Goal: Task Accomplishment & Management: Use online tool/utility

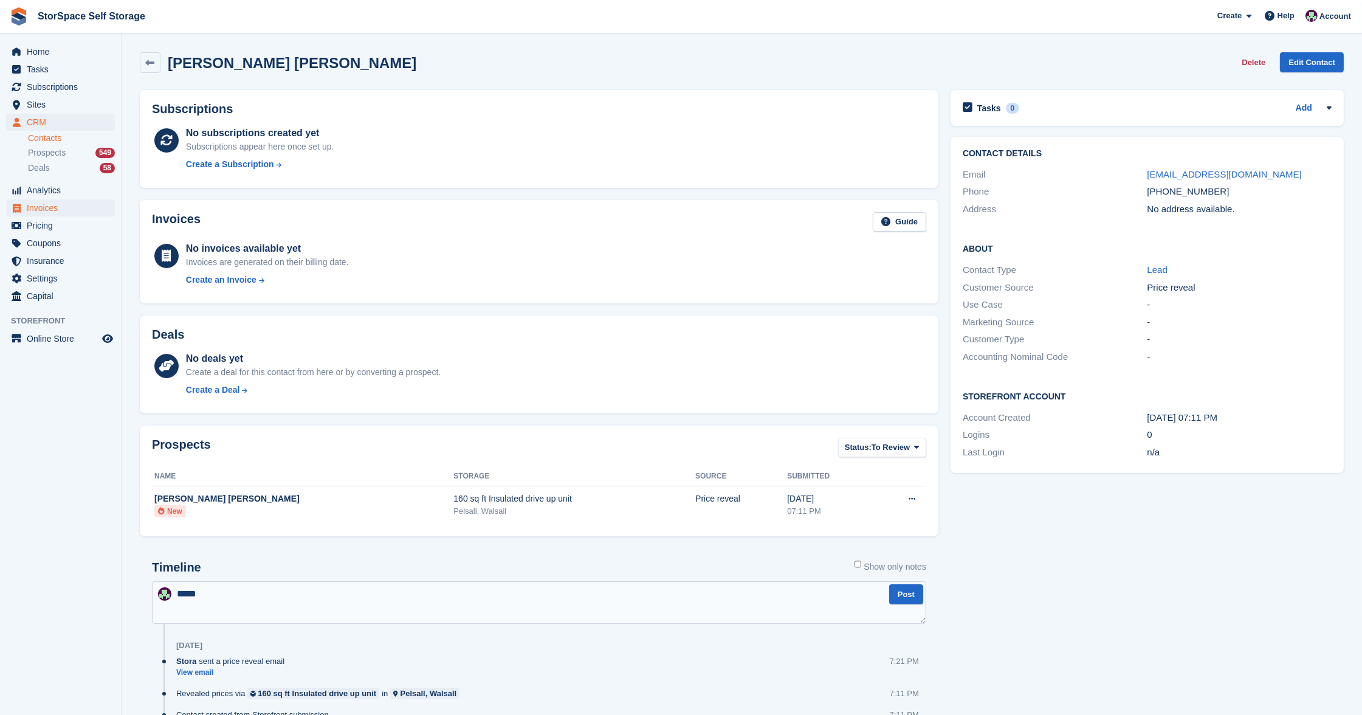
type textarea "****"
click at [31, 201] on span "Invoices" at bounding box center [63, 207] width 73 height 17
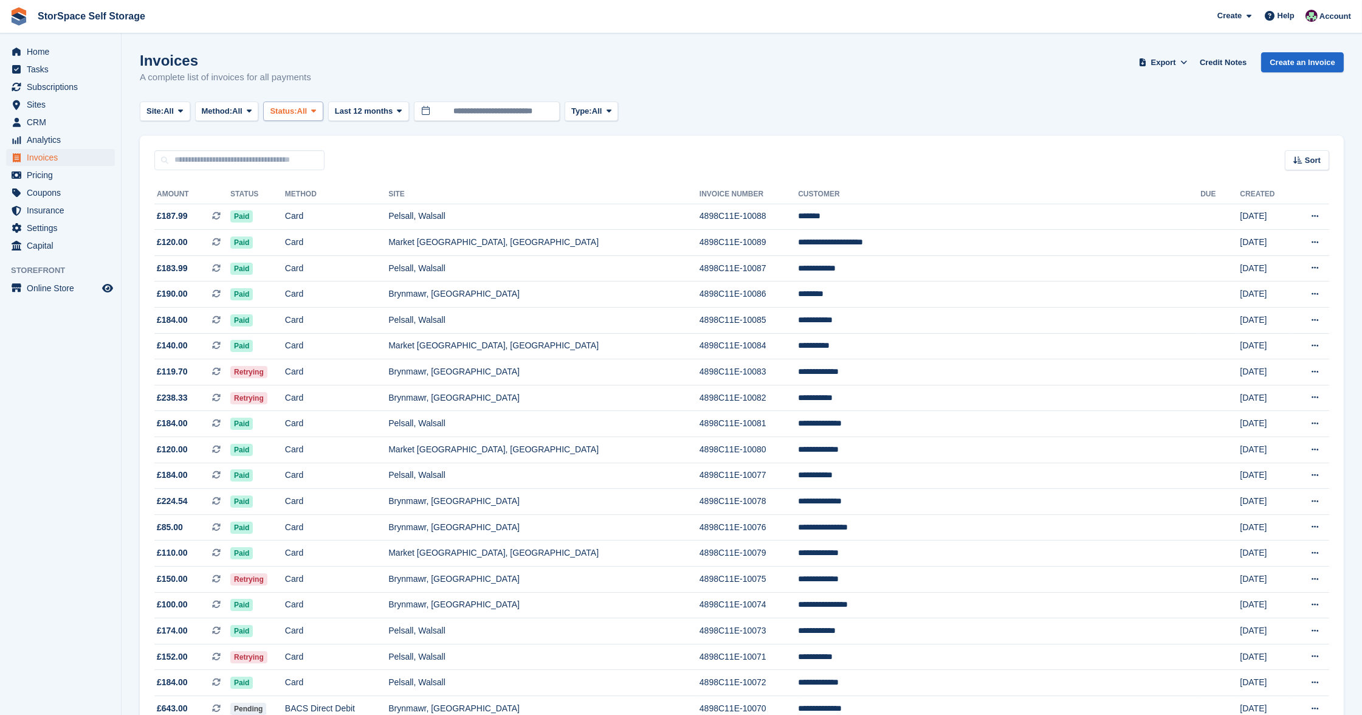
click at [308, 106] on span "All" at bounding box center [302, 111] width 10 height 12
click at [309, 212] on link "Open" at bounding box center [322, 205] width 106 height 22
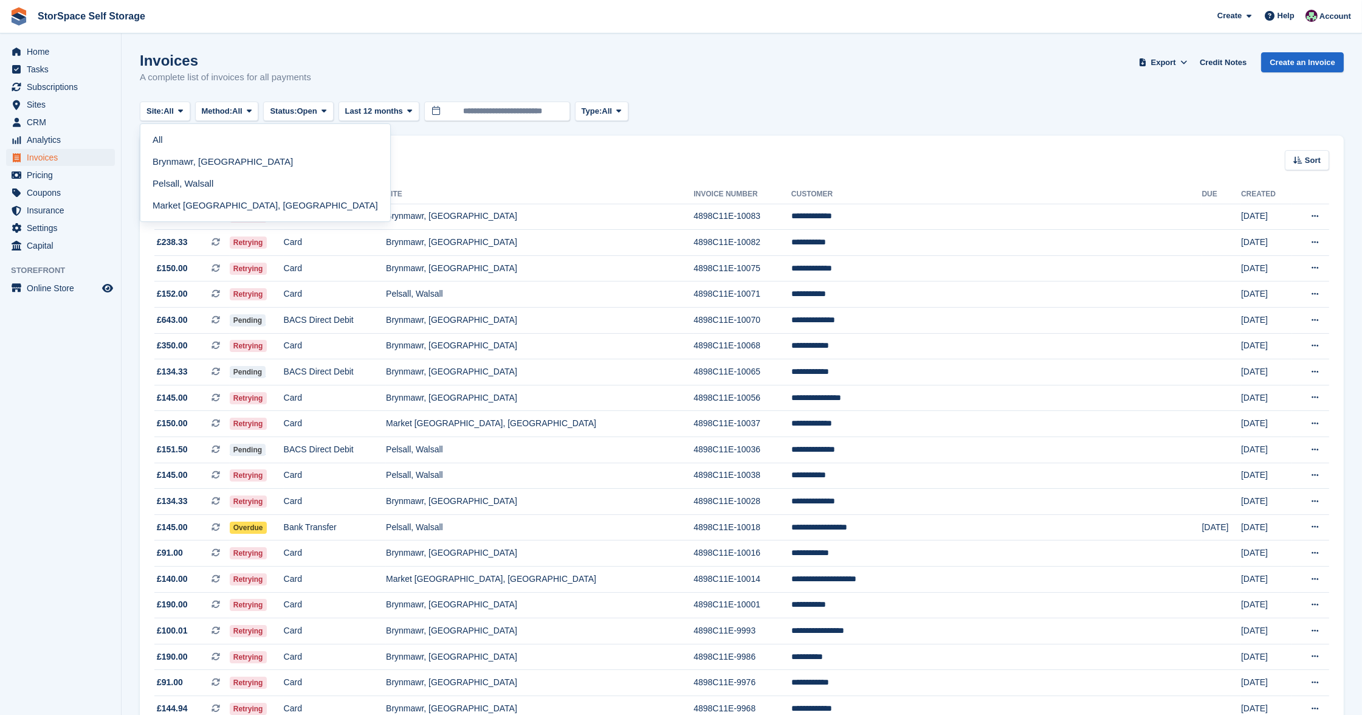
click at [163, 112] on span "Site:" at bounding box center [154, 111] width 17 height 12
click at [174, 173] on link "Pelsall, Walsall" at bounding box center [265, 184] width 240 height 22
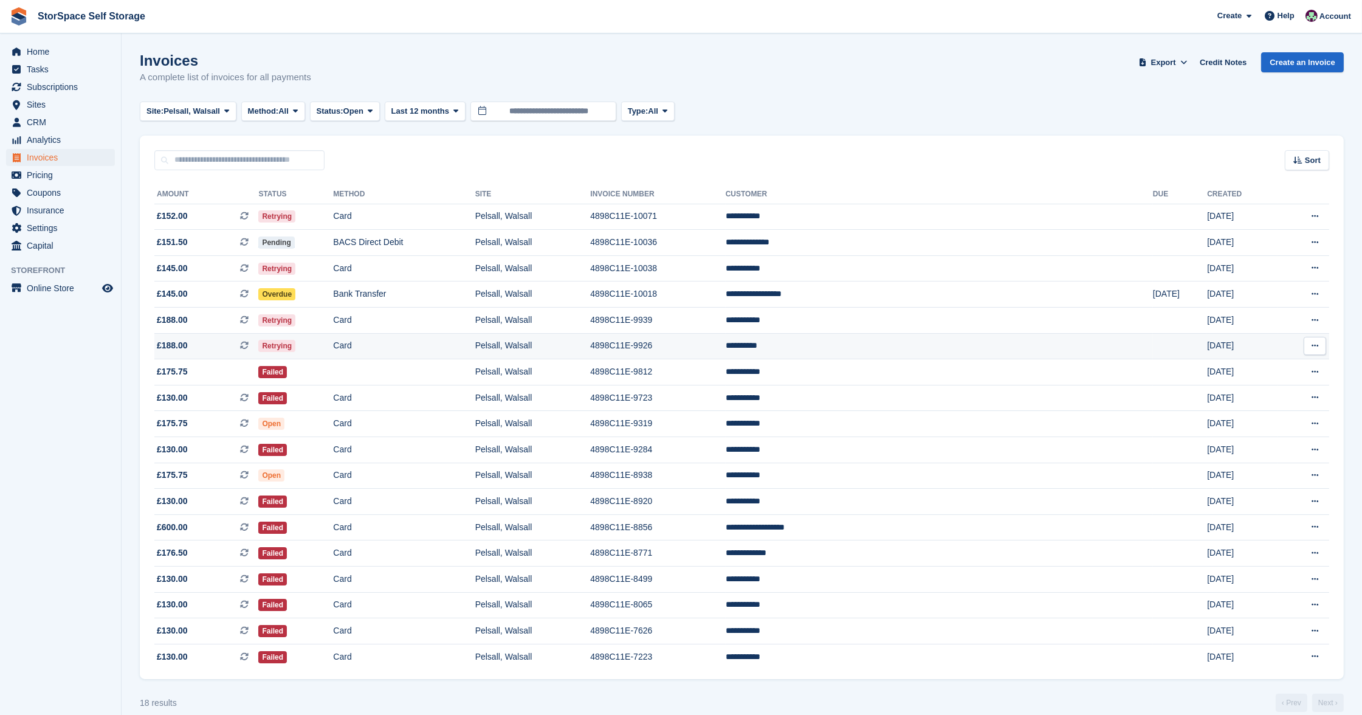
click at [428, 341] on td "Card" at bounding box center [404, 346] width 142 height 26
click at [475, 322] on td "Card" at bounding box center [404, 321] width 142 height 26
click at [589, 265] on td "Pelsall, Walsall" at bounding box center [532, 268] width 115 height 26
click at [46, 53] on span "Home" at bounding box center [63, 51] width 73 height 17
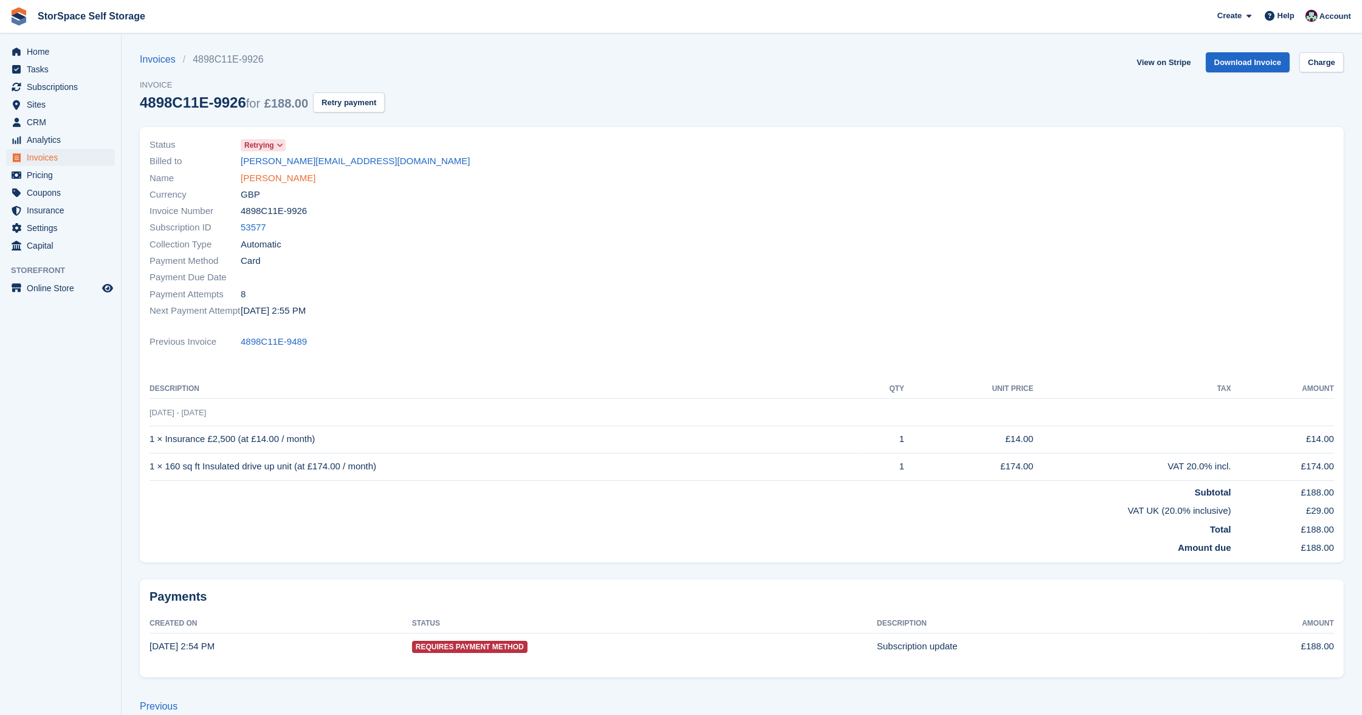
click at [260, 179] on link "Ian Harris" at bounding box center [278, 178] width 75 height 14
click at [286, 174] on link "Zohra Ahmed" at bounding box center [278, 178] width 75 height 14
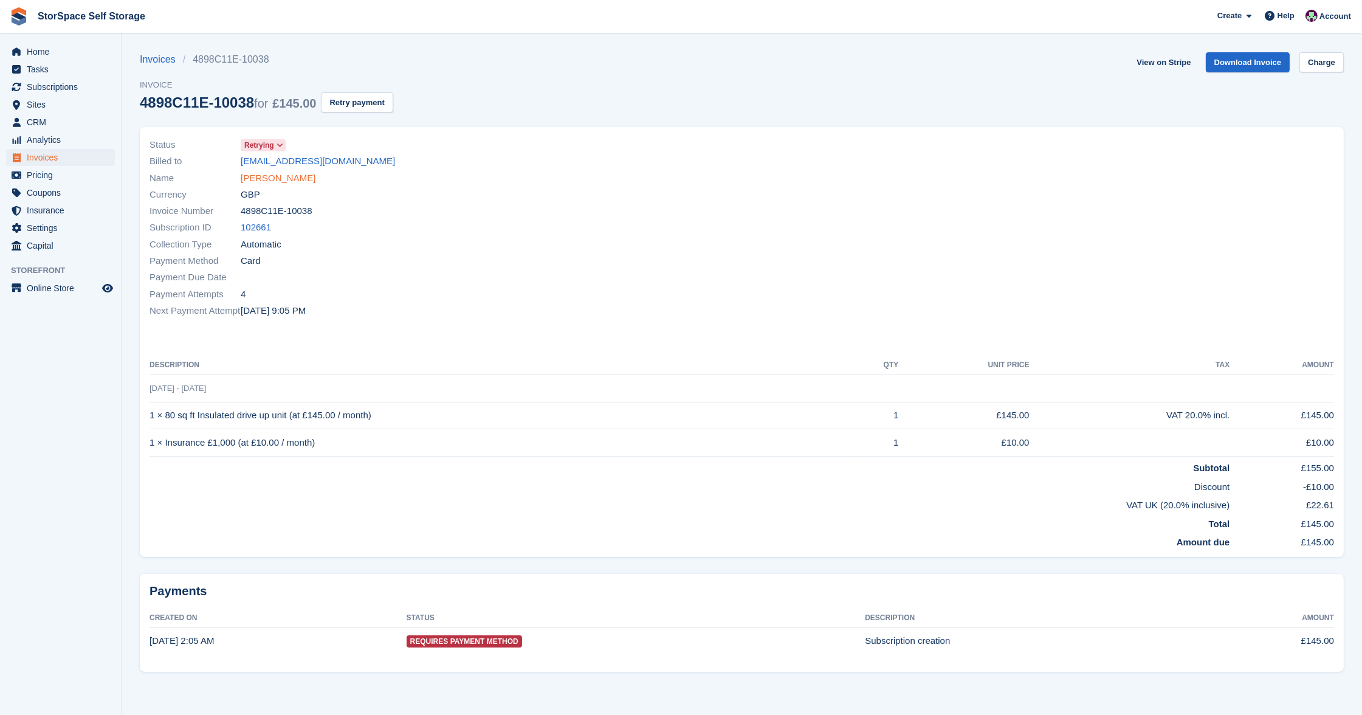
click at [263, 179] on link "[PERSON_NAME]" at bounding box center [278, 178] width 75 height 14
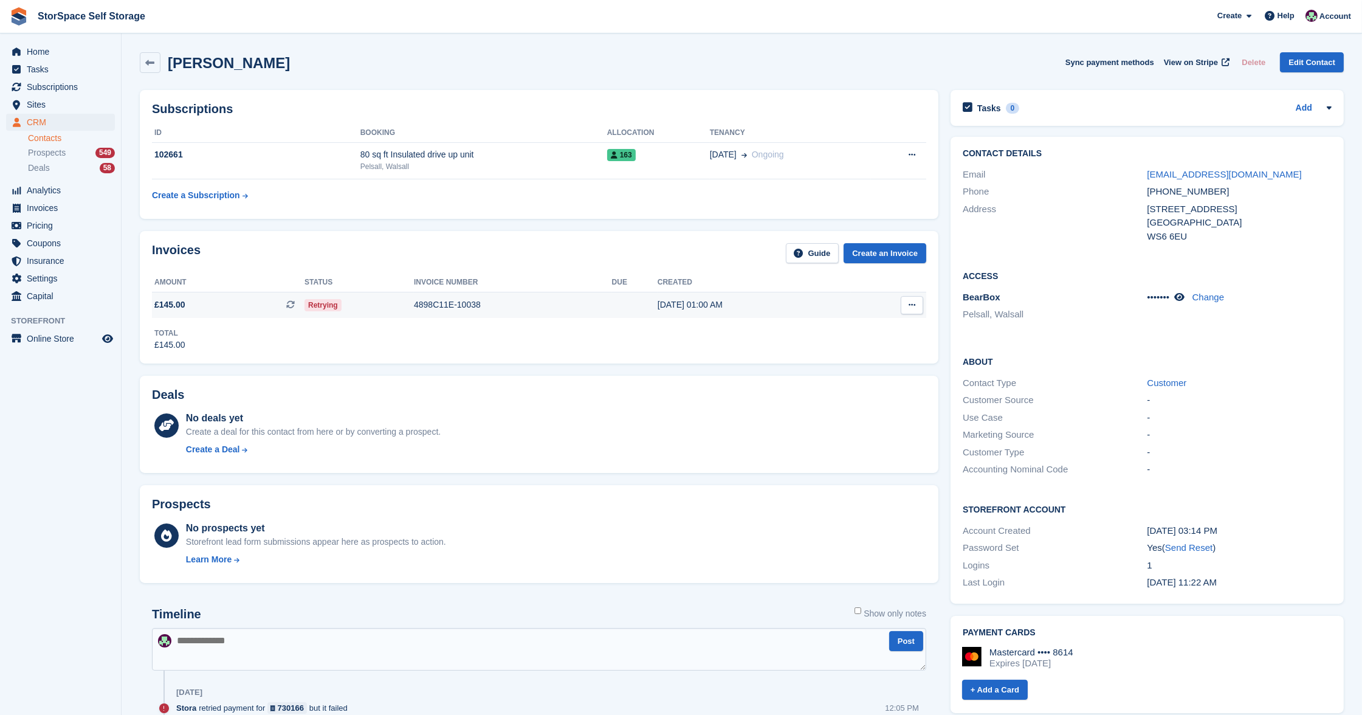
click at [396, 299] on div "Retrying" at bounding box center [358, 304] width 109 height 13
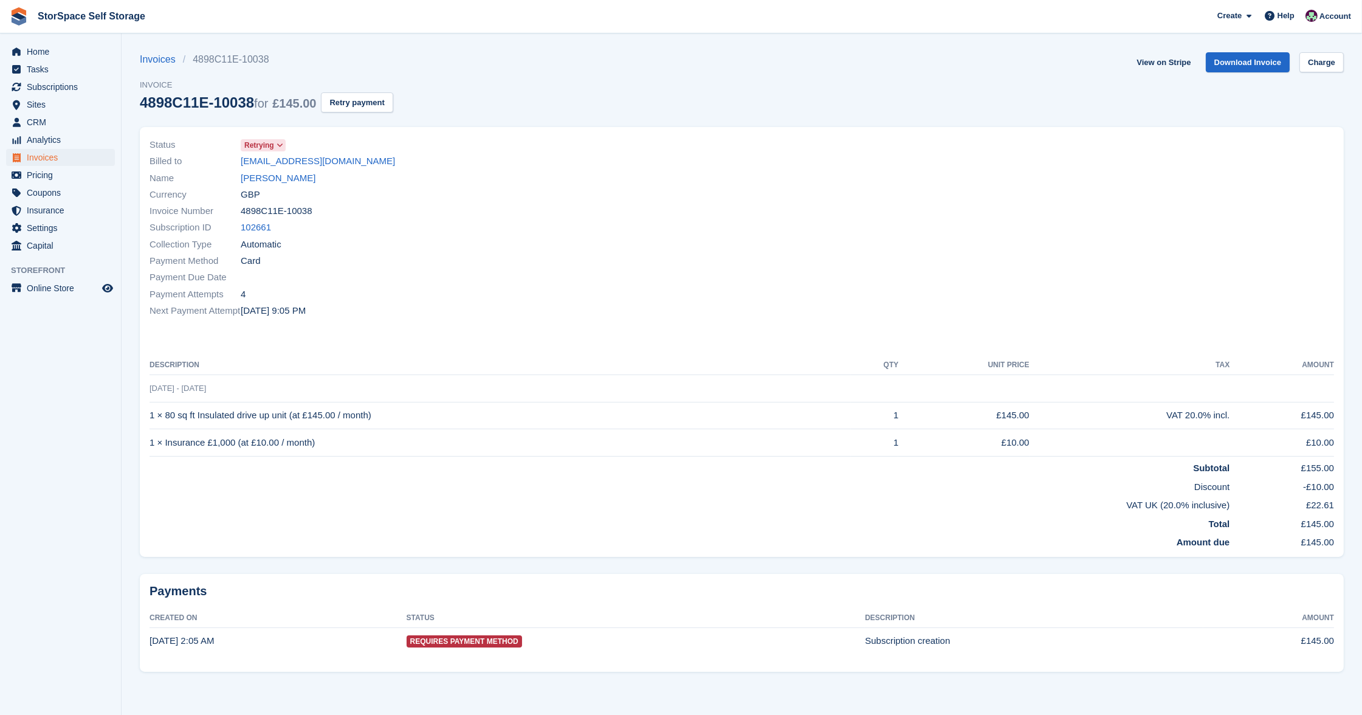
click at [1350, 51] on section "Invoices 4898C11E-10038 Invoice 4898C11E-10038 for £145.00 Retry payment View o…" at bounding box center [742, 357] width 1240 height 715
click at [1335, 57] on link "Charge" at bounding box center [1321, 62] width 44 height 20
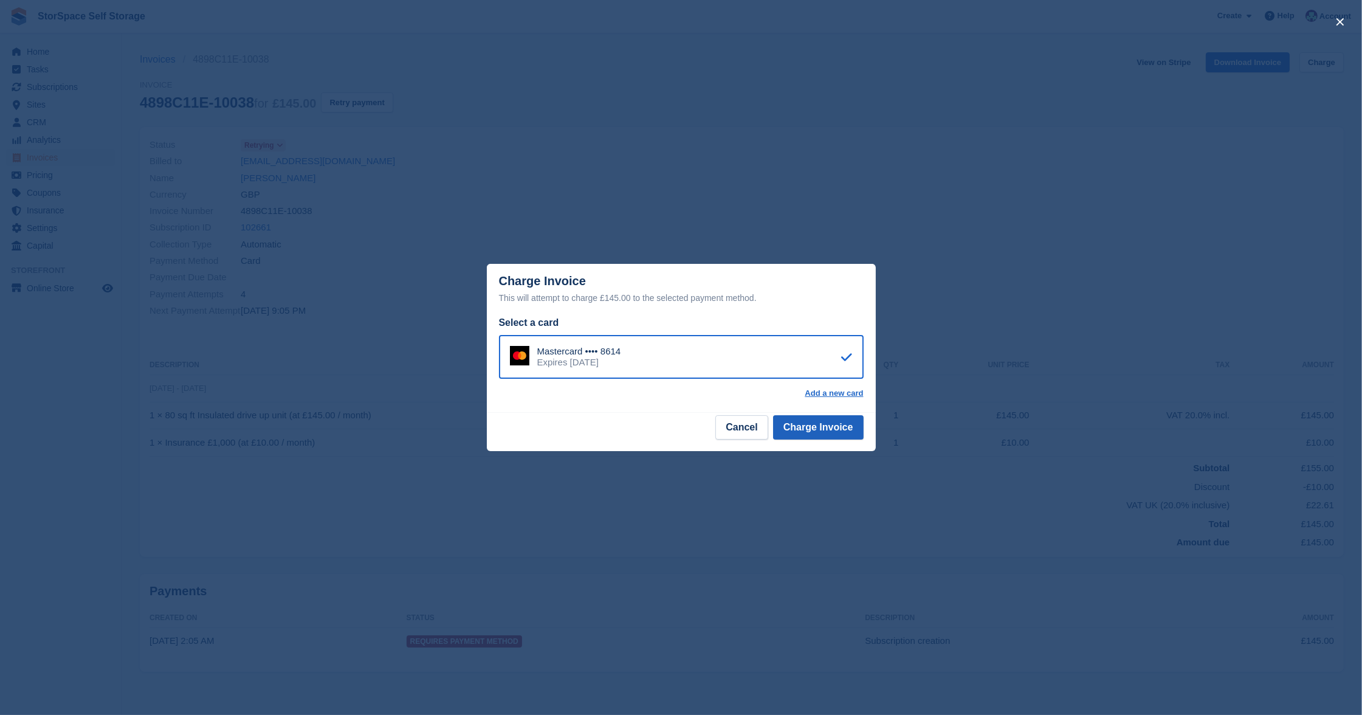
click at [821, 421] on button "Charge Invoice" at bounding box center [818, 427] width 91 height 24
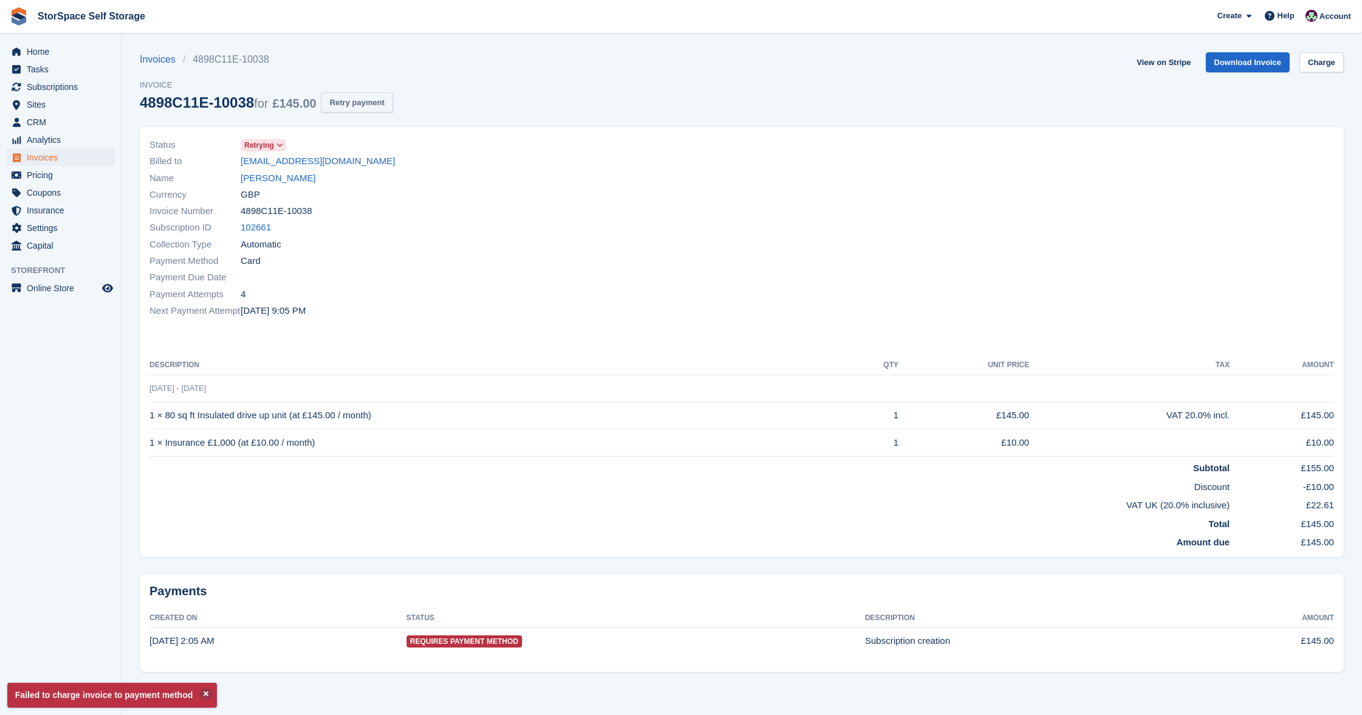
click at [356, 97] on button "Retry payment" at bounding box center [357, 102] width 72 height 20
